Goal: Task Accomplishment & Management: Use online tool/utility

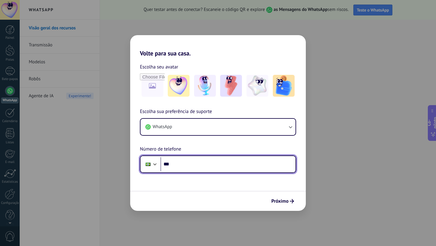
click at [189, 160] on input "***" at bounding box center [227, 164] width 135 height 14
type input "**********"
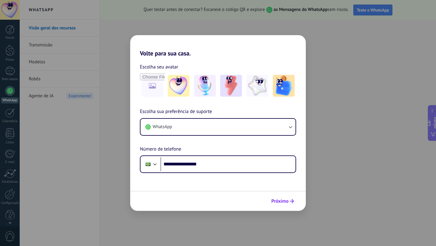
click at [284, 202] on font "Próximo" at bounding box center [279, 201] width 17 height 6
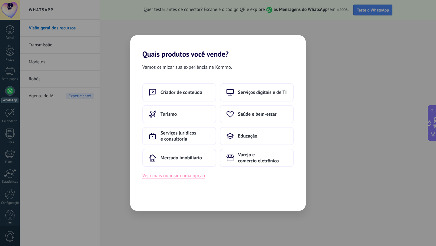
click at [172, 178] on font "Veja mais ou insira uma opção" at bounding box center [173, 176] width 63 height 6
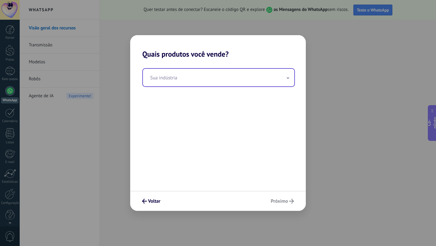
click at [212, 79] on input "text" at bounding box center [218, 78] width 151 height 18
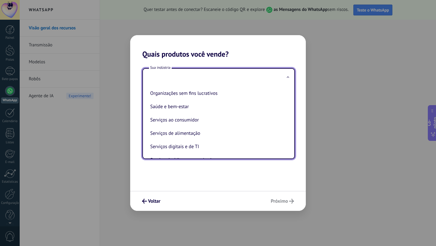
scroll to position [95, 0]
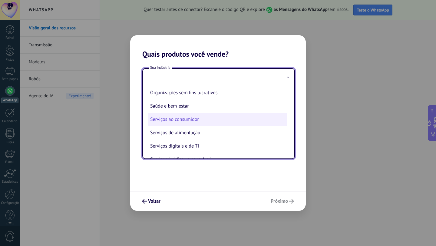
click at [174, 121] on font "Serviços ao consumidor" at bounding box center [174, 119] width 49 height 6
type input "**********"
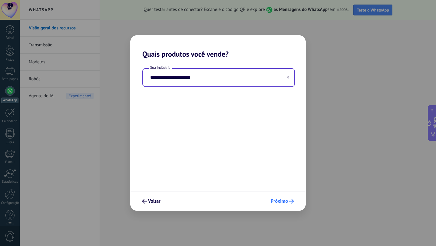
click at [286, 200] on font "Próximo" at bounding box center [279, 201] width 17 height 6
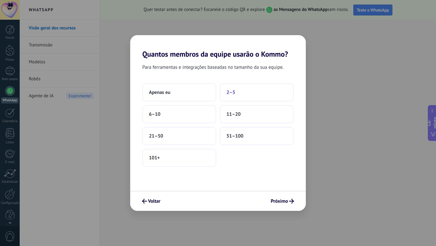
click at [241, 94] on button "2–5" at bounding box center [257, 92] width 74 height 18
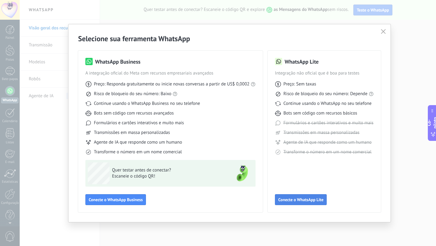
click at [314, 200] on font "Conecte o WhatsApp Lite" at bounding box center [300, 199] width 45 height 5
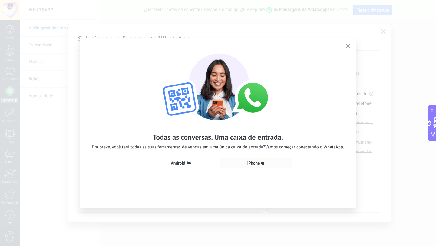
click at [261, 164] on icon "button" at bounding box center [263, 162] width 4 height 5
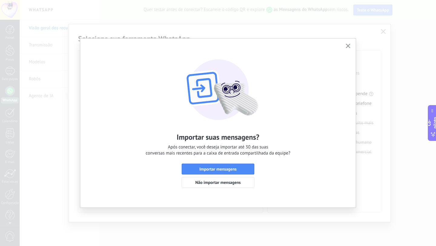
click at [349, 45] on use "button" at bounding box center [348, 46] width 5 height 5
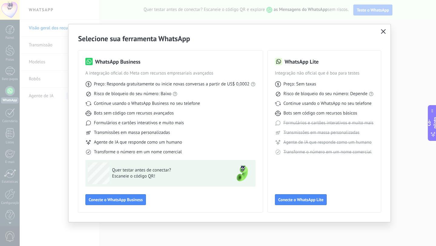
click at [382, 31] on use "button" at bounding box center [383, 31] width 5 height 5
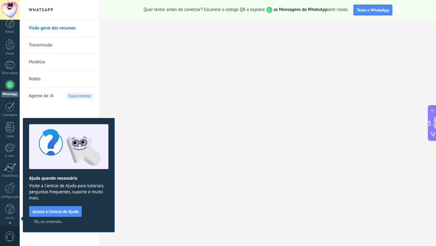
scroll to position [0, 0]
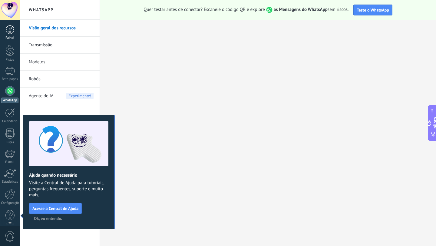
click at [8, 28] on div at bounding box center [9, 29] width 9 height 9
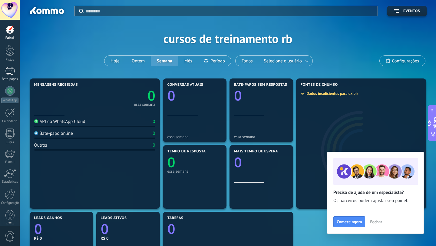
click at [12, 73] on div at bounding box center [10, 71] width 10 height 9
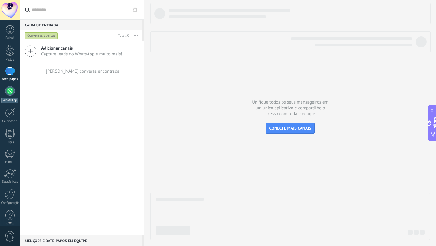
click at [13, 97] on link "WhatsApp" at bounding box center [10, 94] width 20 height 17
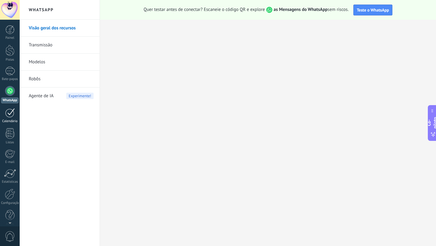
click at [12, 117] on div at bounding box center [10, 112] width 10 height 9
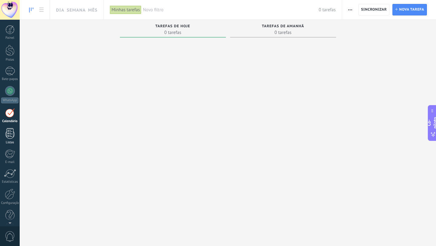
click at [11, 131] on div at bounding box center [9, 133] width 9 height 11
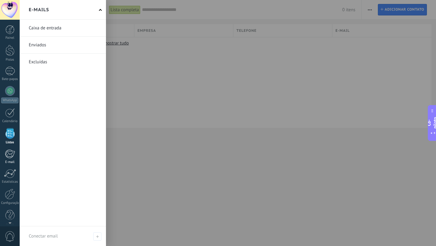
click at [10, 154] on div at bounding box center [10, 153] width 10 height 9
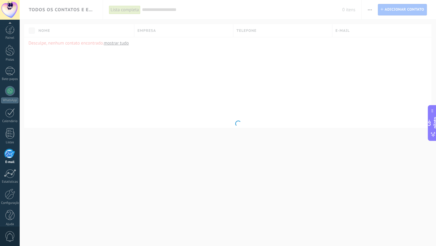
scroll to position [6, 0]
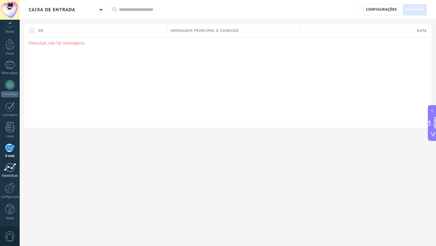
click at [10, 171] on div at bounding box center [10, 167] width 12 height 9
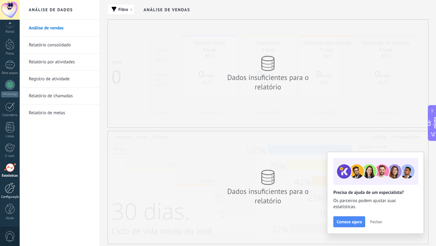
click at [11, 187] on div at bounding box center [10, 188] width 10 height 11
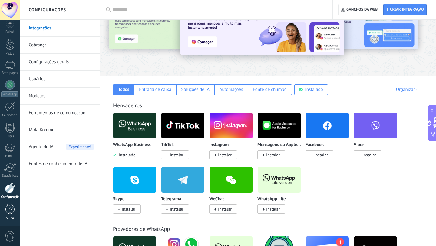
scroll to position [44, 0]
